Goal: Task Accomplishment & Management: Manage account settings

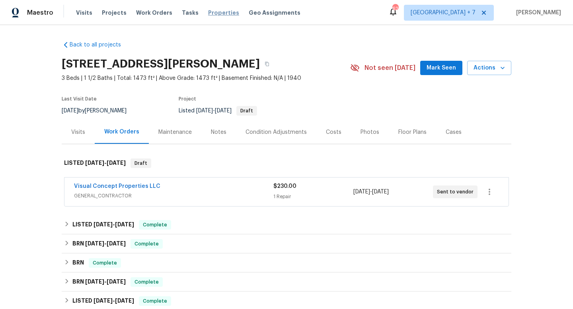
click at [150, 12] on span "Work Orders" at bounding box center [154, 13] width 36 height 8
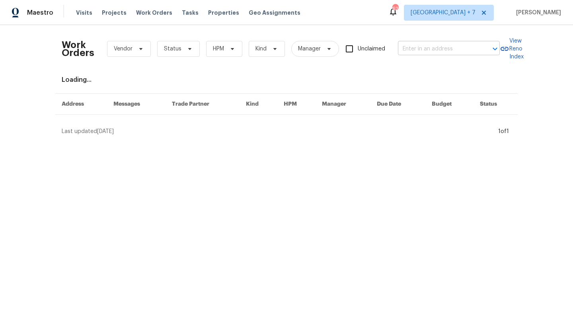
click at [437, 50] on input "text" at bounding box center [438, 49] width 80 height 12
type input "14 beaver"
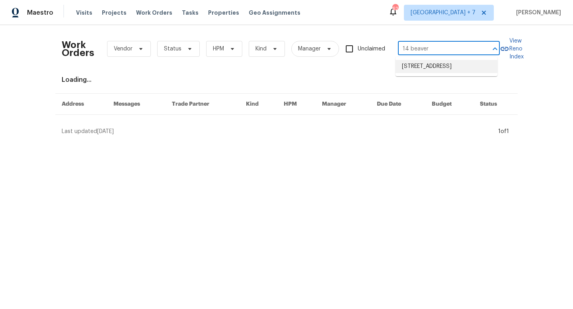
click at [433, 73] on li "[STREET_ADDRESS]" at bounding box center [446, 66] width 102 height 13
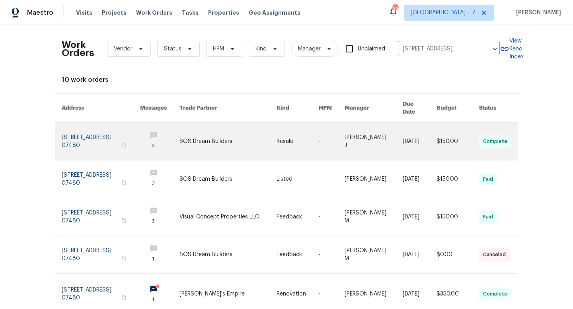
click at [68, 136] on link at bounding box center [101, 141] width 78 height 37
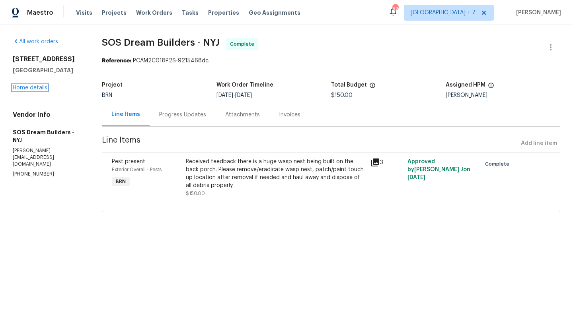
click at [45, 87] on link "Home details" at bounding box center [30, 88] width 35 height 6
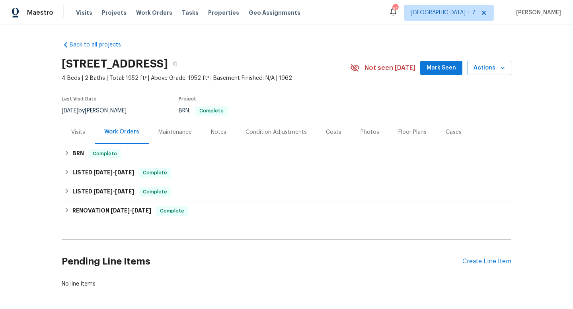
click at [76, 132] on div "Visits" at bounding box center [78, 132] width 14 height 8
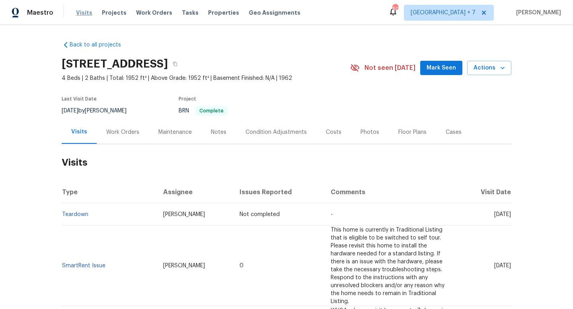
click at [83, 14] on span "Visits" at bounding box center [84, 13] width 16 height 8
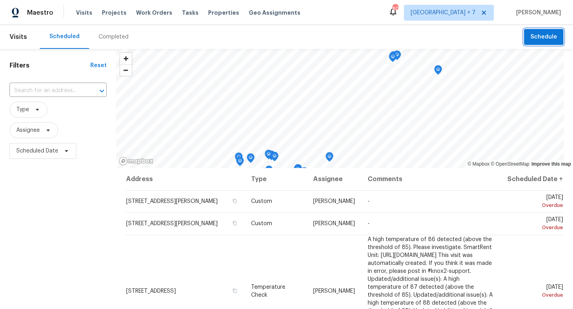
click at [548, 40] on span "Schedule" at bounding box center [543, 37] width 27 height 10
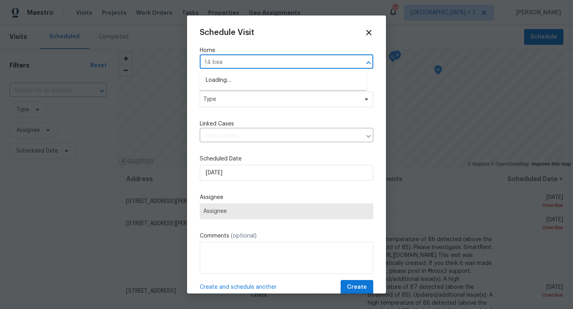
type input "14 beav"
click at [290, 84] on li "[STREET_ADDRESS]" at bounding box center [282, 80] width 167 height 13
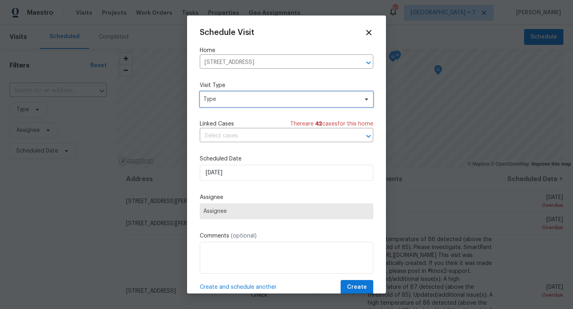
click at [277, 103] on span "Type" at bounding box center [280, 99] width 155 height 8
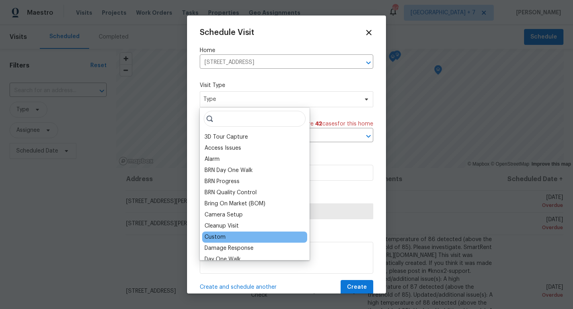
click at [206, 239] on div "Custom" at bounding box center [214, 237] width 21 height 8
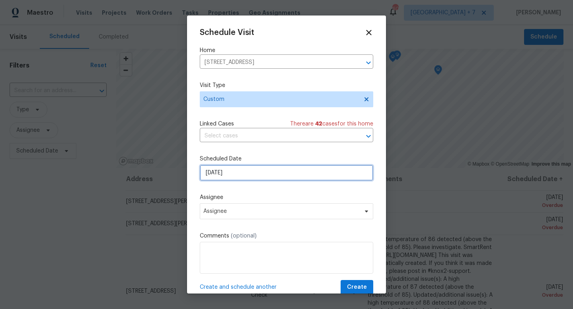
click at [238, 171] on input "[DATE]" at bounding box center [286, 173] width 173 height 16
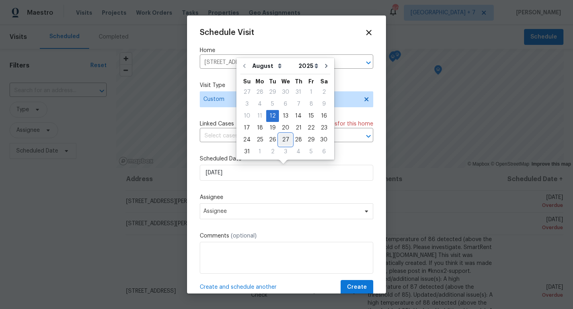
click at [283, 139] on div "27" at bounding box center [285, 139] width 13 height 11
type input "[DATE]"
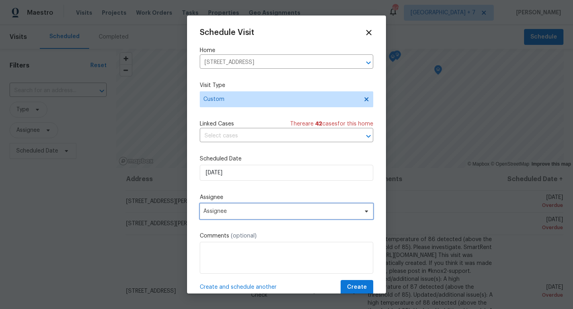
click at [263, 215] on span "Assignee" at bounding box center [281, 211] width 156 height 6
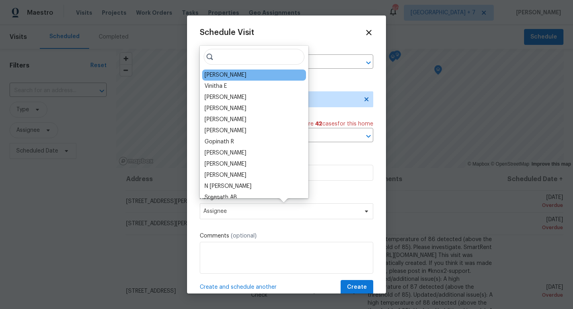
click at [217, 73] on div "[PERSON_NAME]" at bounding box center [225, 75] width 42 height 8
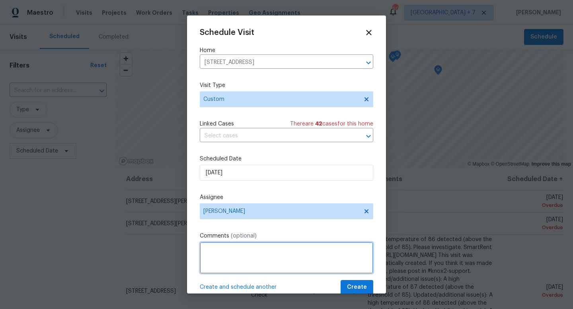
click at [290, 253] on textarea at bounding box center [286, 258] width 173 height 32
click at [311, 251] on textarea "Reinspection must be present between 11 to 12:30pm Office [PHONE_NUMBER]" at bounding box center [286, 258] width 173 height 32
click at [326, 263] on textarea "Reinspection must be present between 11am to 12:30pm Office [PHONE_NUMBER]" at bounding box center [286, 258] width 173 height 32
type textarea "Reinspection must be present between 11am to 12:30pm Office [PHONE_NUMBER]"
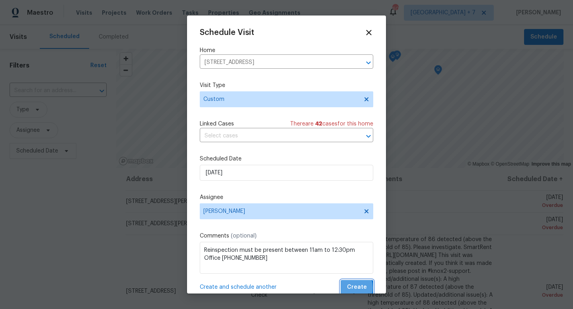
click at [347, 288] on span "Create" at bounding box center [357, 288] width 20 height 10
